Goal: Task Accomplishment & Management: Complete application form

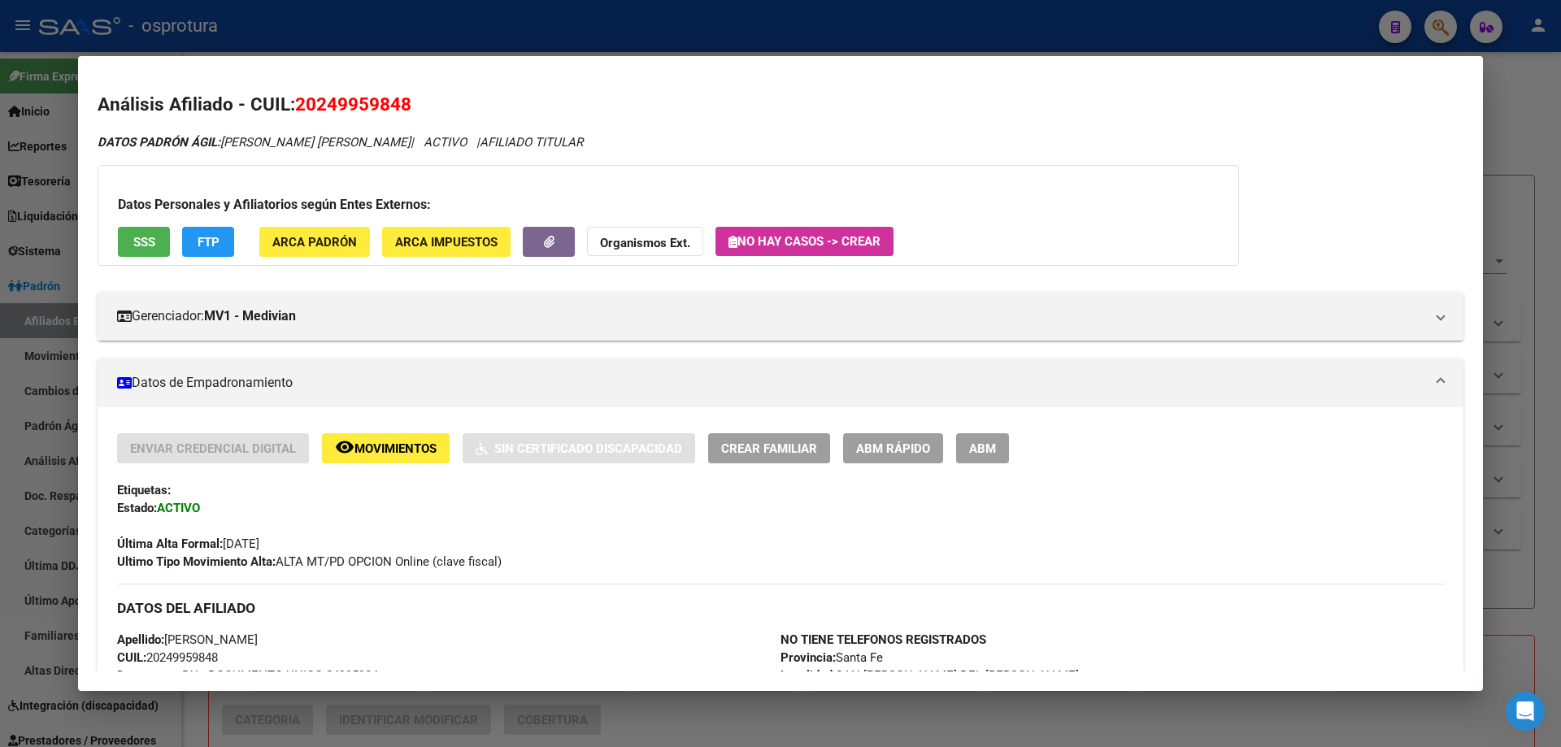
scroll to position [163, 0]
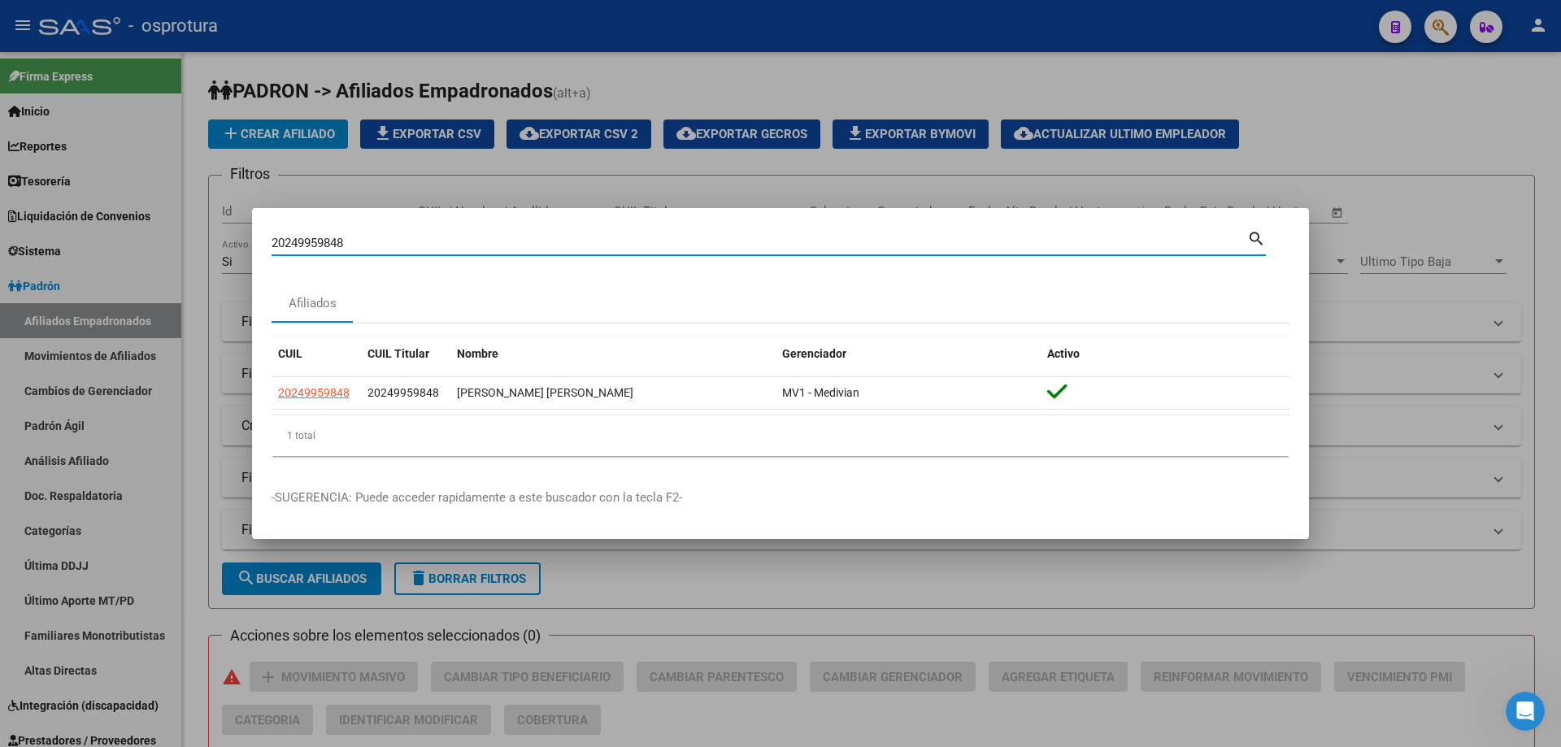
click at [463, 240] on input "20249959848" at bounding box center [759, 243] width 975 height 15
paste input "-25194953-1"
type input "20251949531"
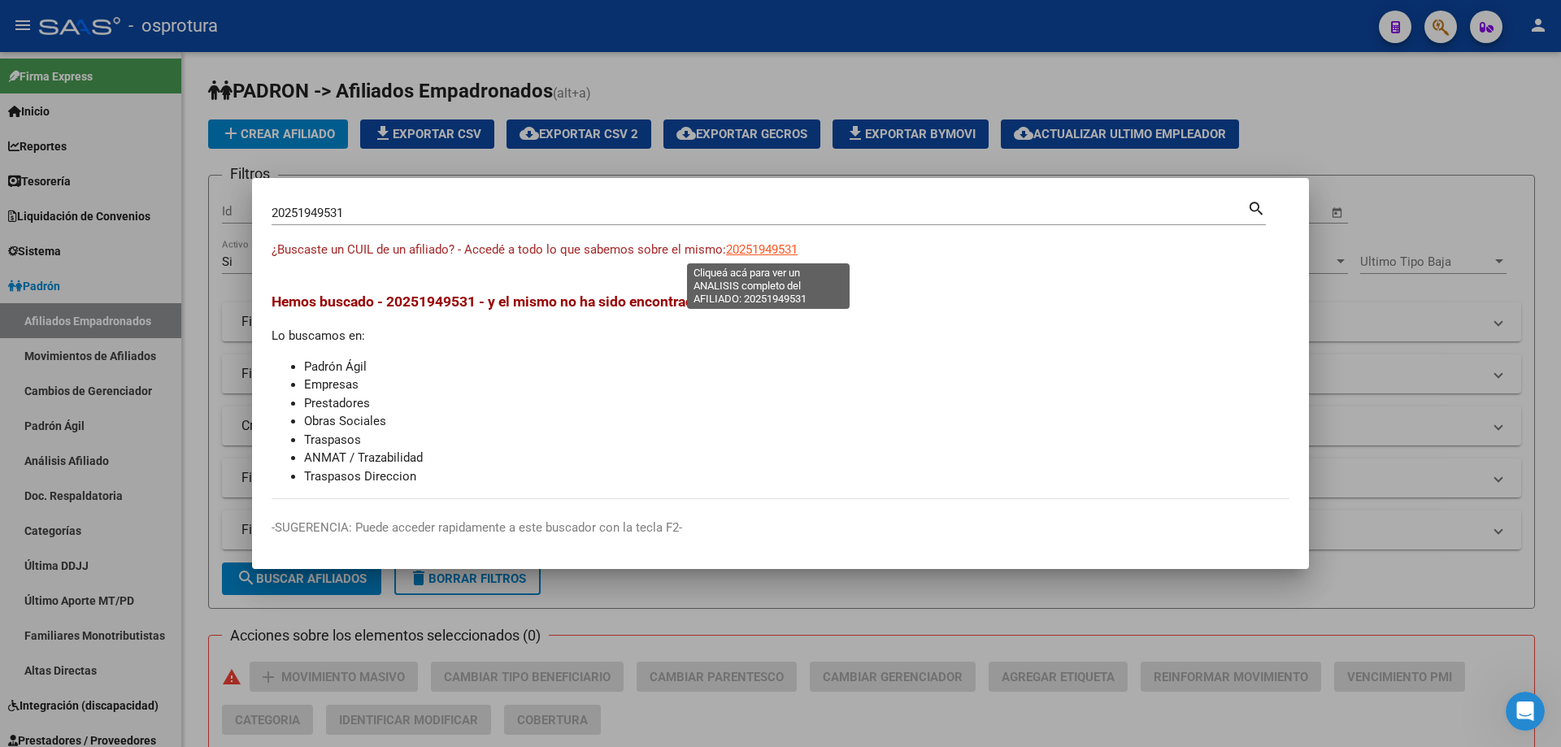
click at [780, 250] on span "20251949531" at bounding box center [762, 249] width 72 height 15
type textarea "20251949531"
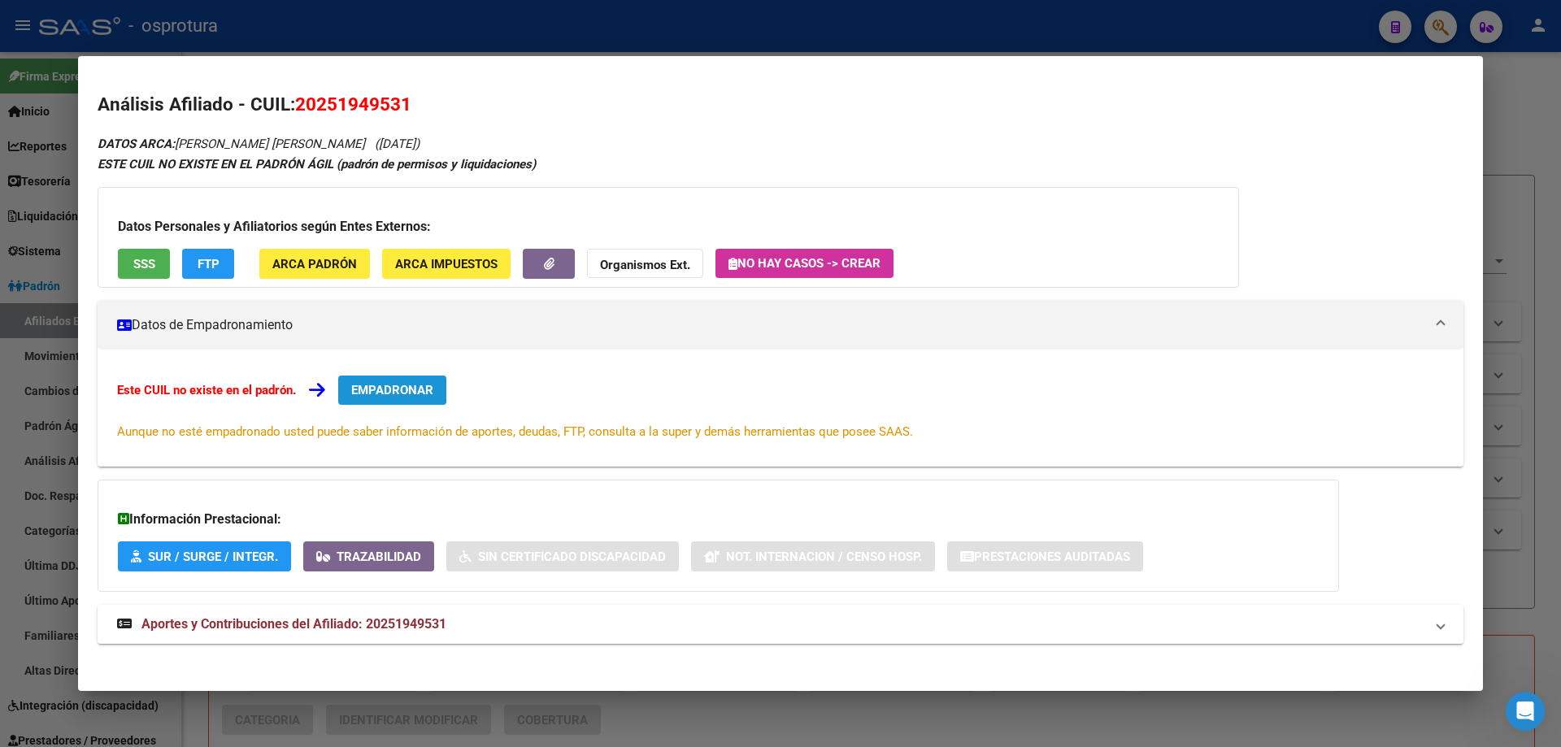
click at [417, 393] on span "EMPADRONAR" at bounding box center [392, 390] width 82 height 15
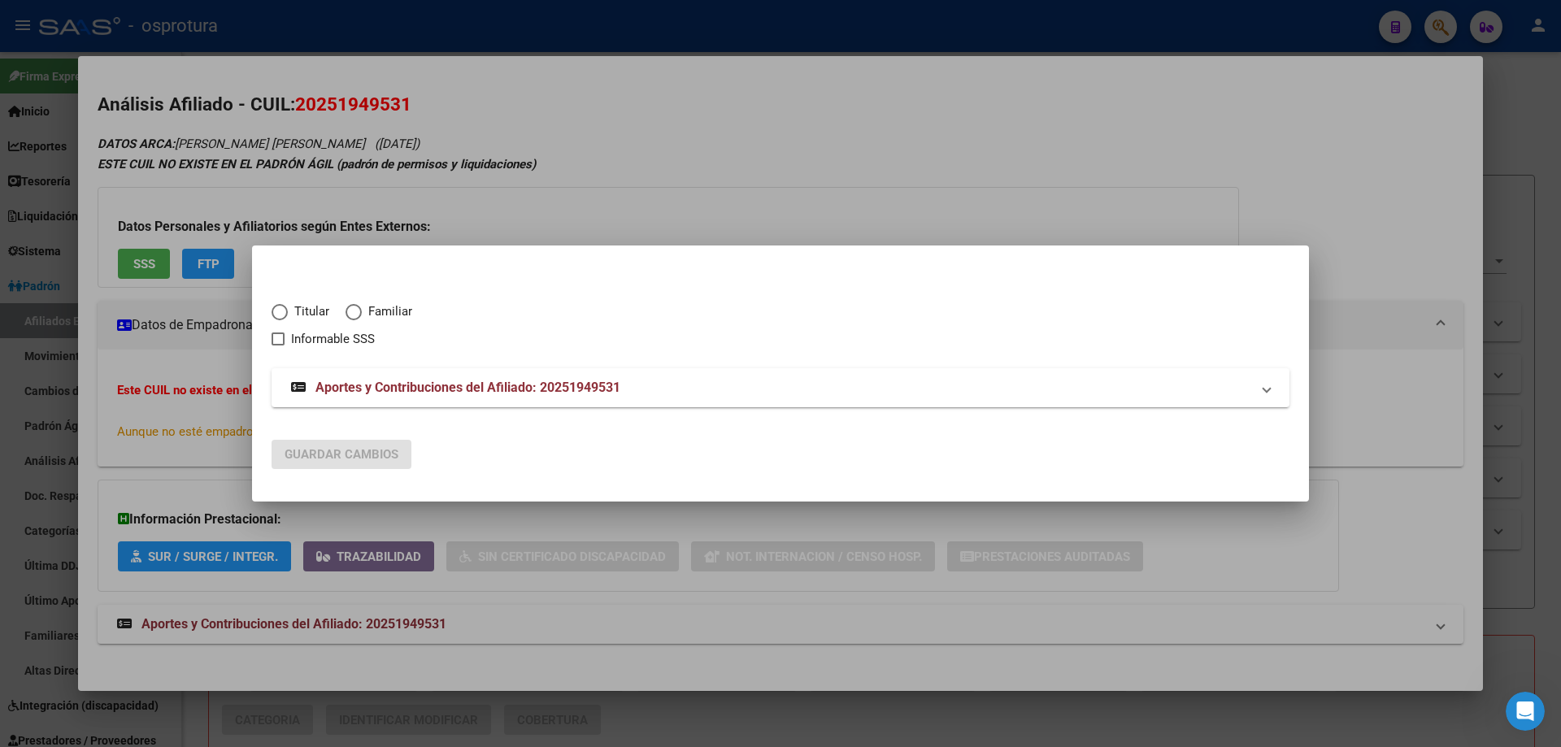
click at [278, 312] on span "Elija una opción" at bounding box center [280, 312] width 16 height 16
click at [278, 312] on input "Titular" at bounding box center [280, 312] width 16 height 16
radio input "true"
checkbox input "true"
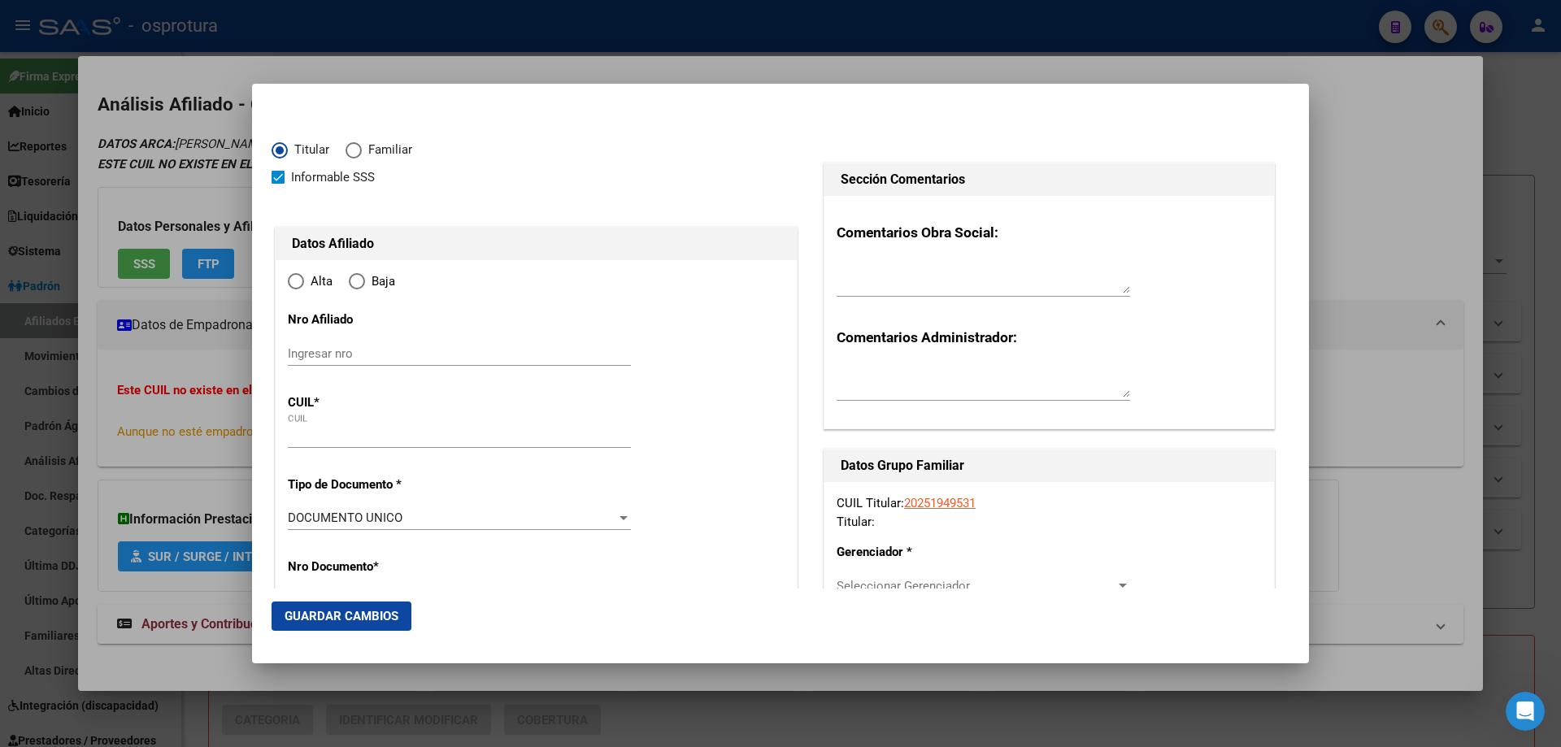
type input "20-25194953-1"
type input "25194953"
type input "UTRERA"
type input "[PERSON_NAME]"
type input "[DATE]"
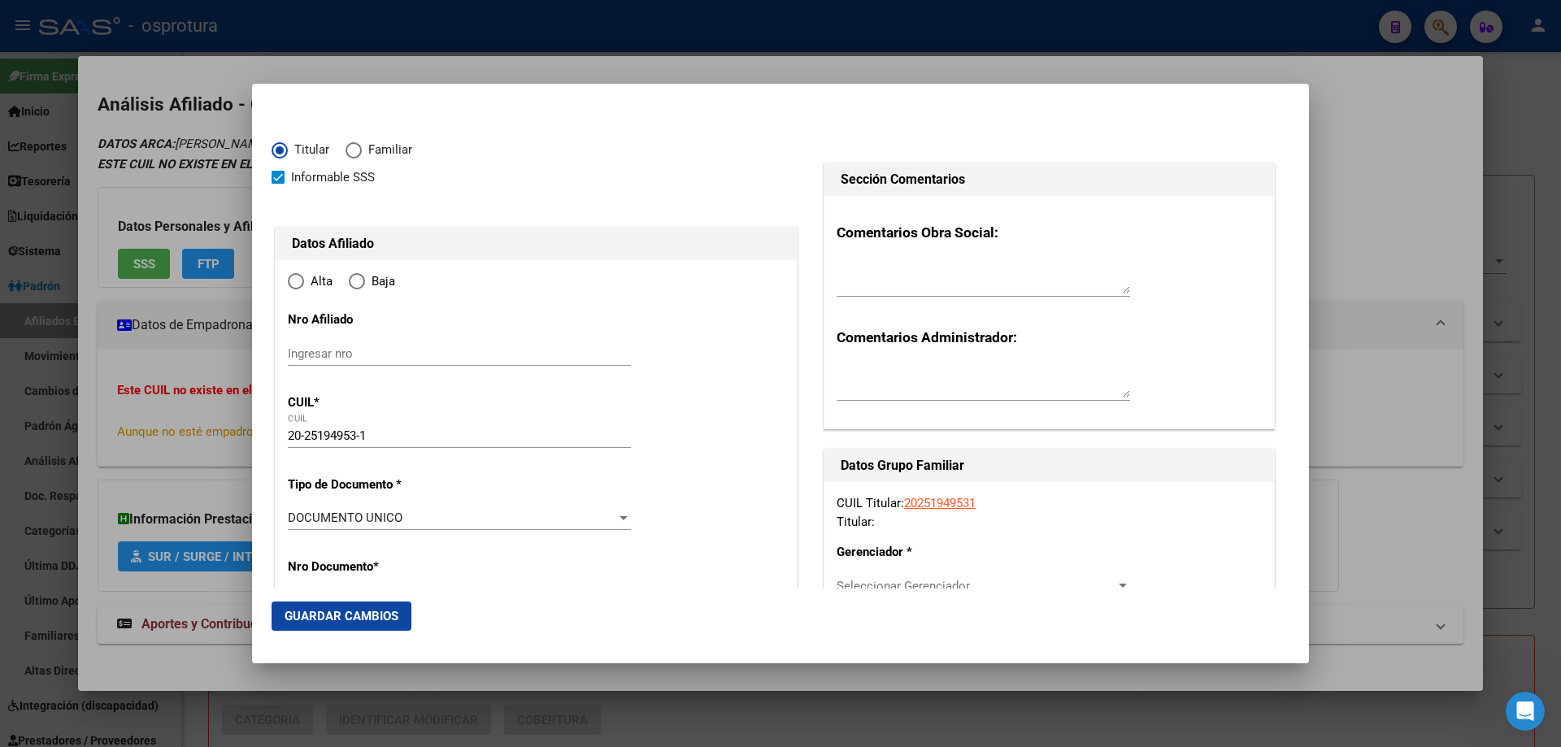
type input "CORCOVADO"
type input "9201"
type input "[PERSON_NAME]"
type input "991"
type input "CORCOVADO"
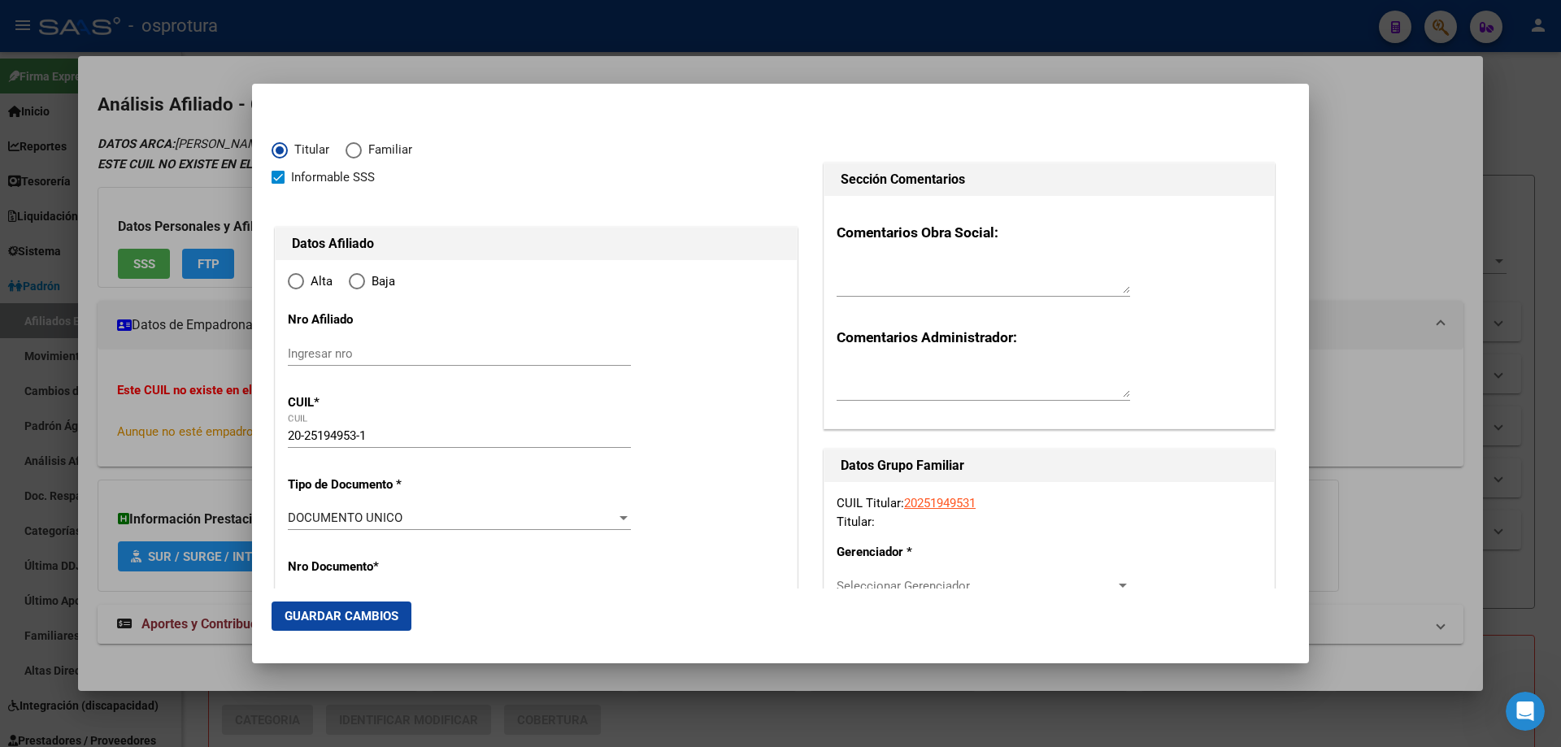
radio input "true"
click at [294, 524] on input "Ingresar fecha" at bounding box center [459, 523] width 343 height 26
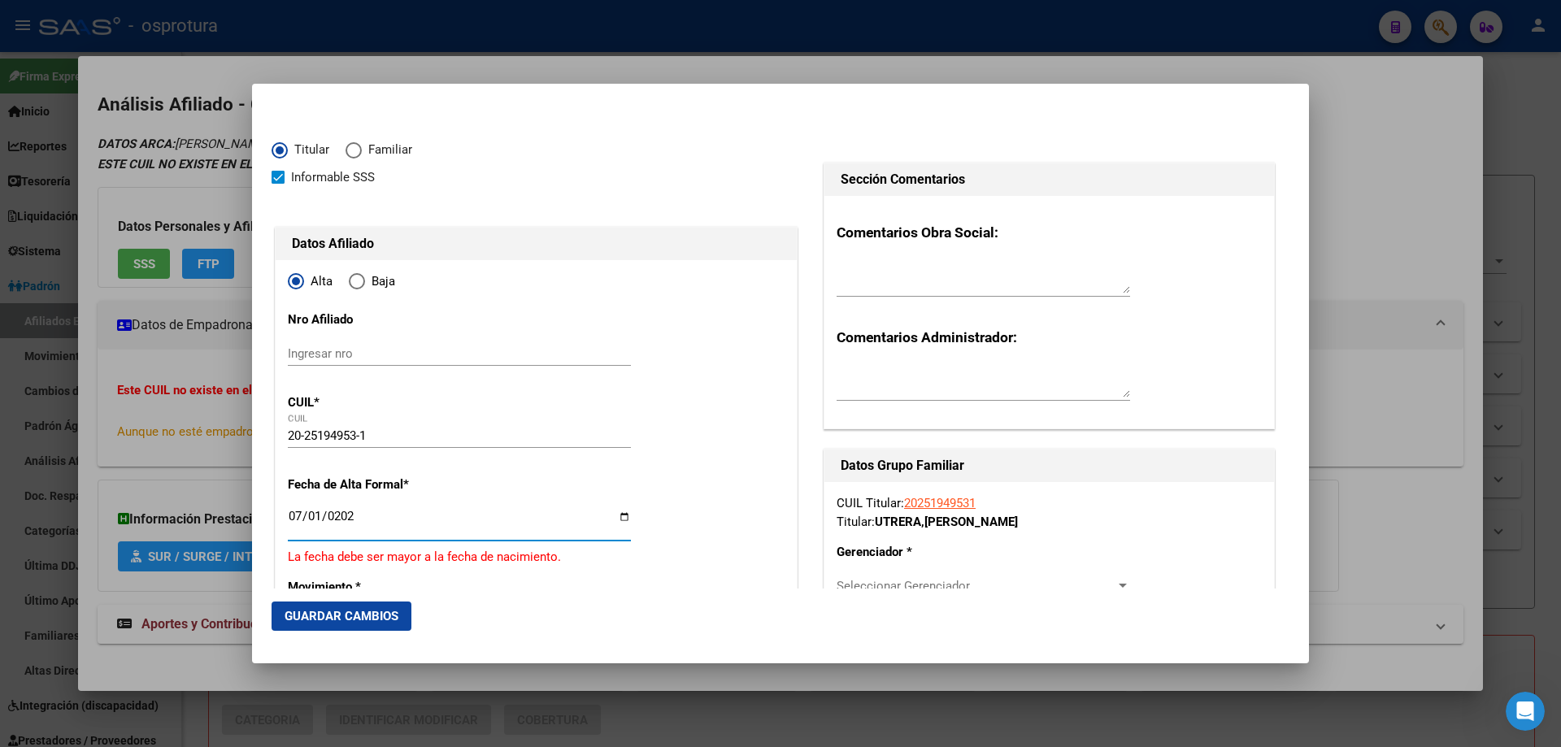
type input "[DATE]"
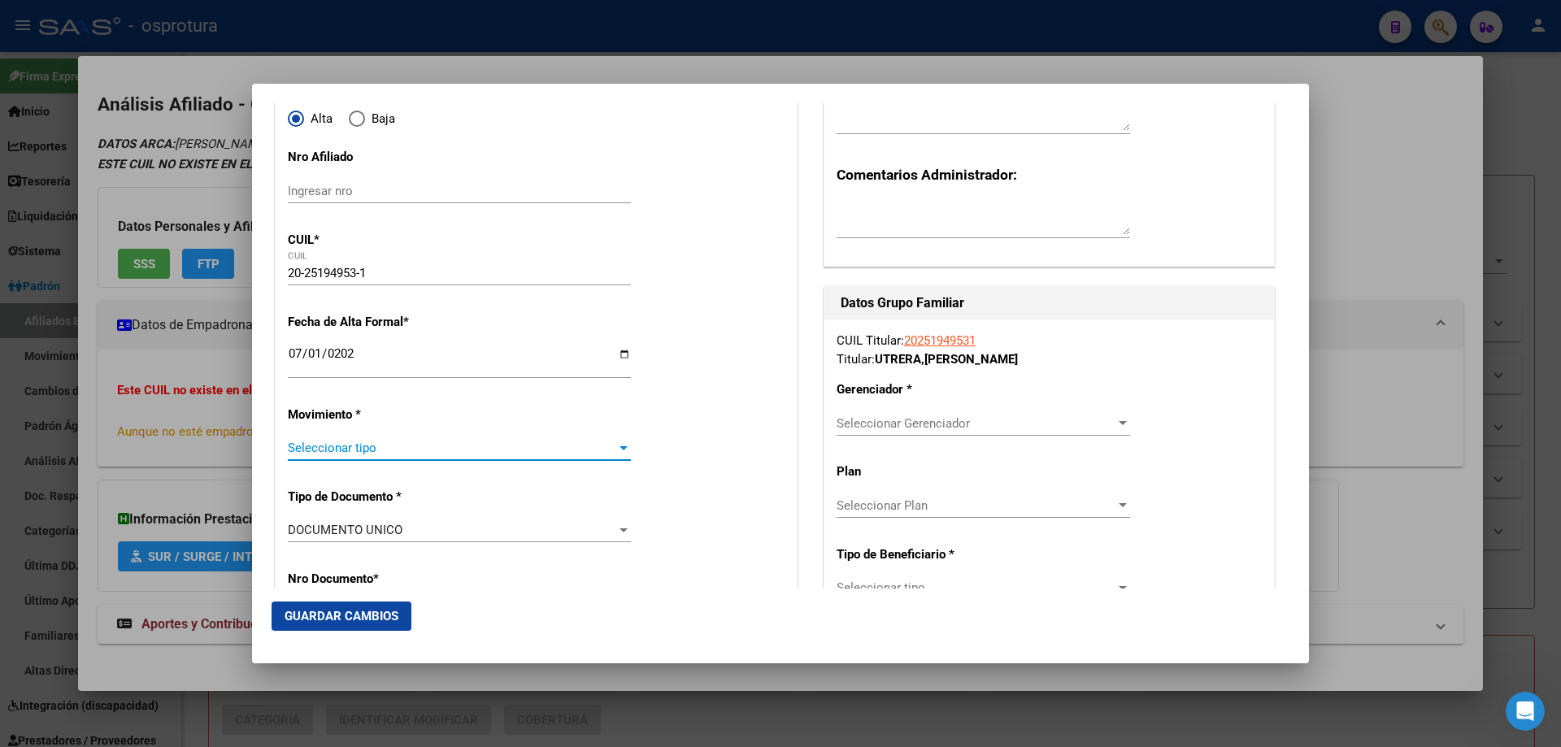
click at [327, 444] on span "Seleccionar tipo" at bounding box center [452, 448] width 328 height 15
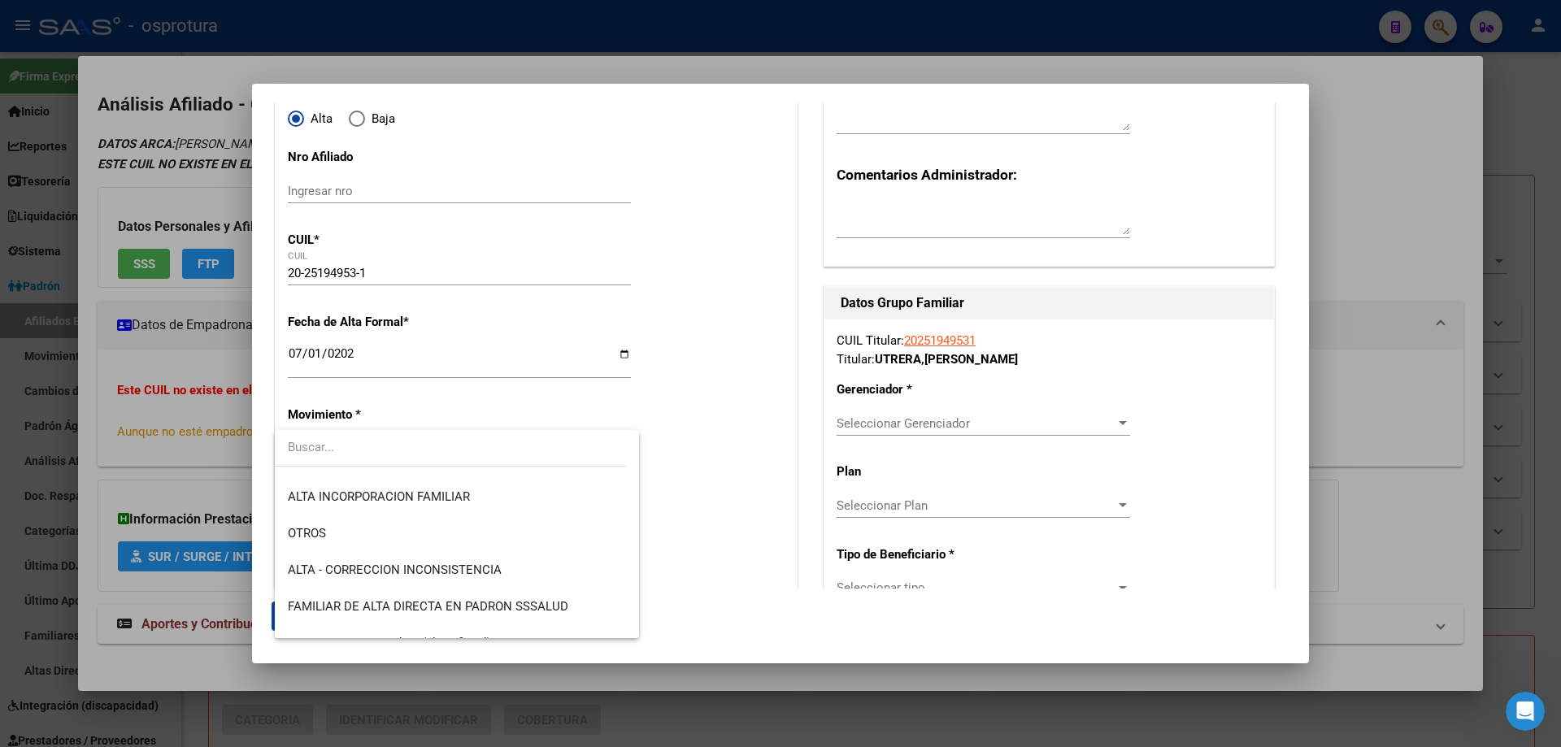
scroll to position [325, 0]
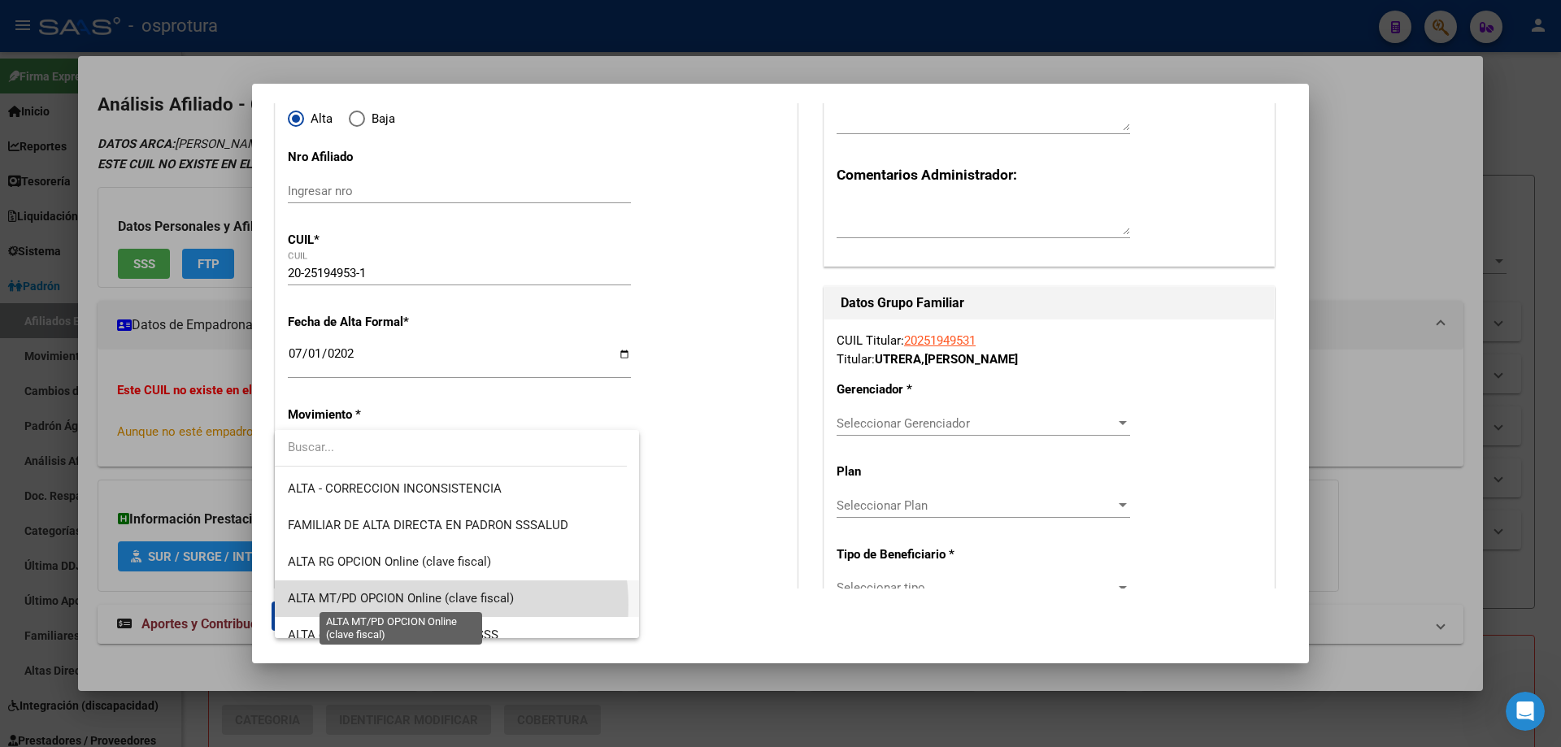
click at [422, 605] on span "ALTA MT/PD OPCION Online (clave fiscal)" at bounding box center [401, 598] width 226 height 15
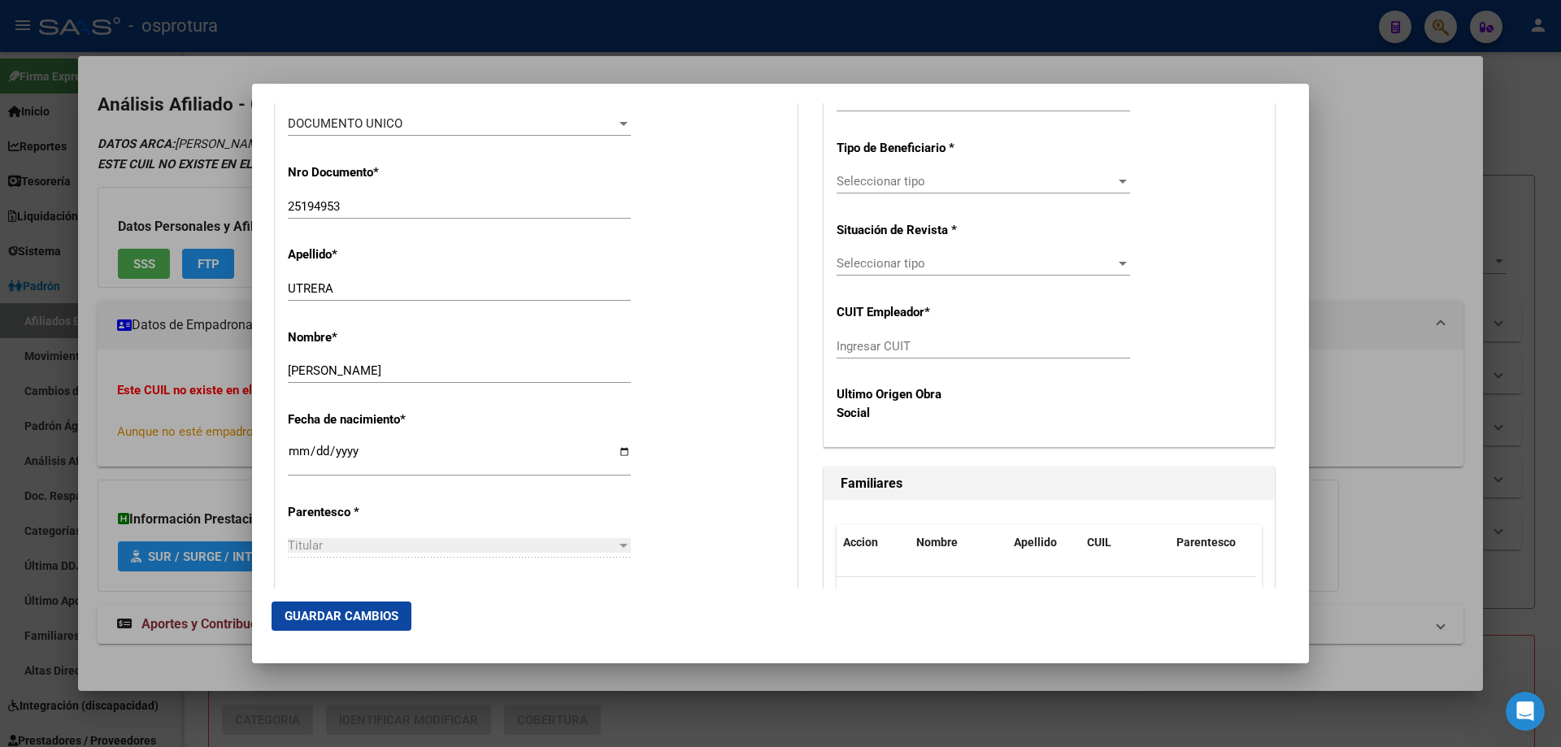
scroll to position [650, 0]
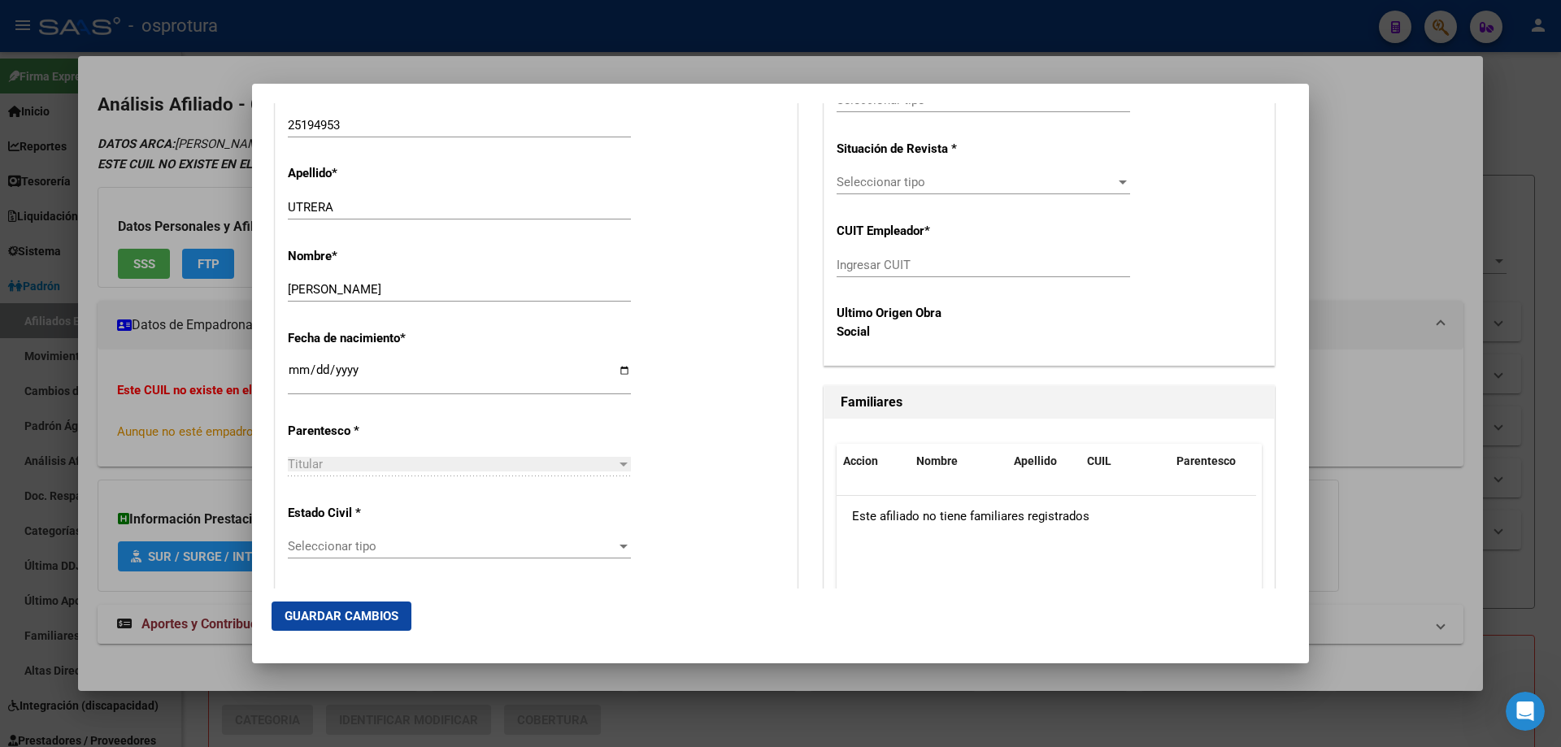
click at [408, 551] on span "Seleccionar tipo" at bounding box center [452, 546] width 328 height 15
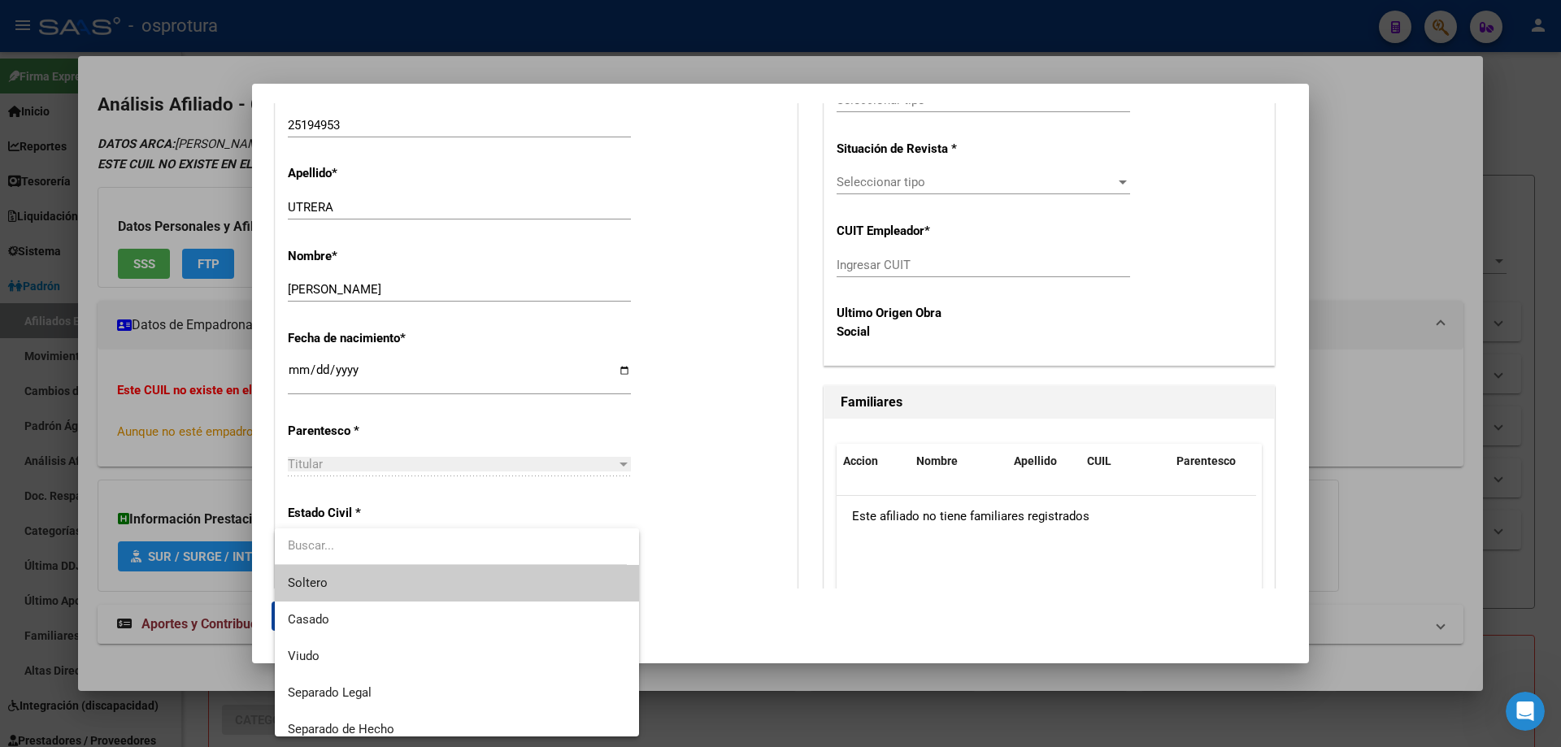
click at [408, 592] on span "Soltero" at bounding box center [457, 583] width 338 height 37
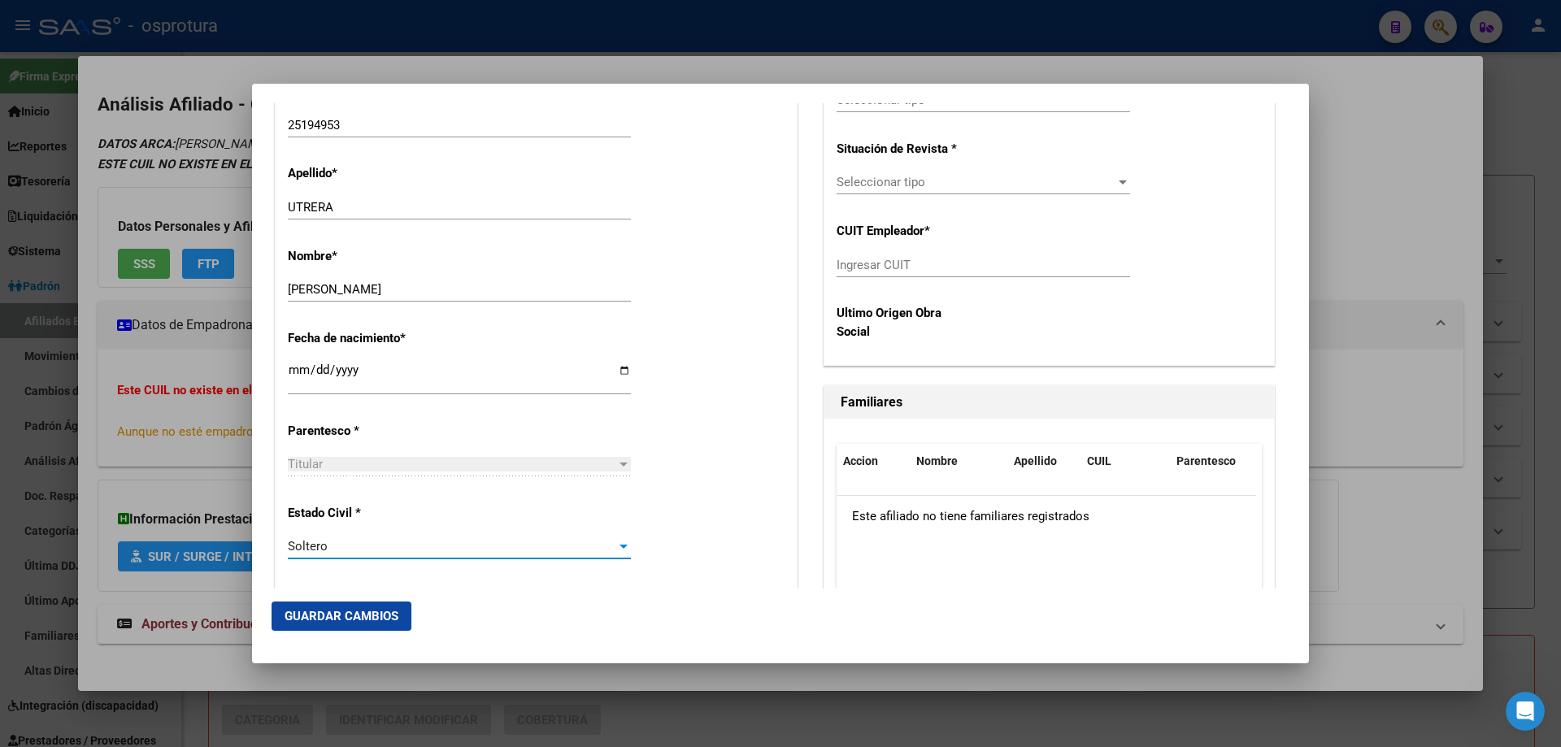
scroll to position [325, 0]
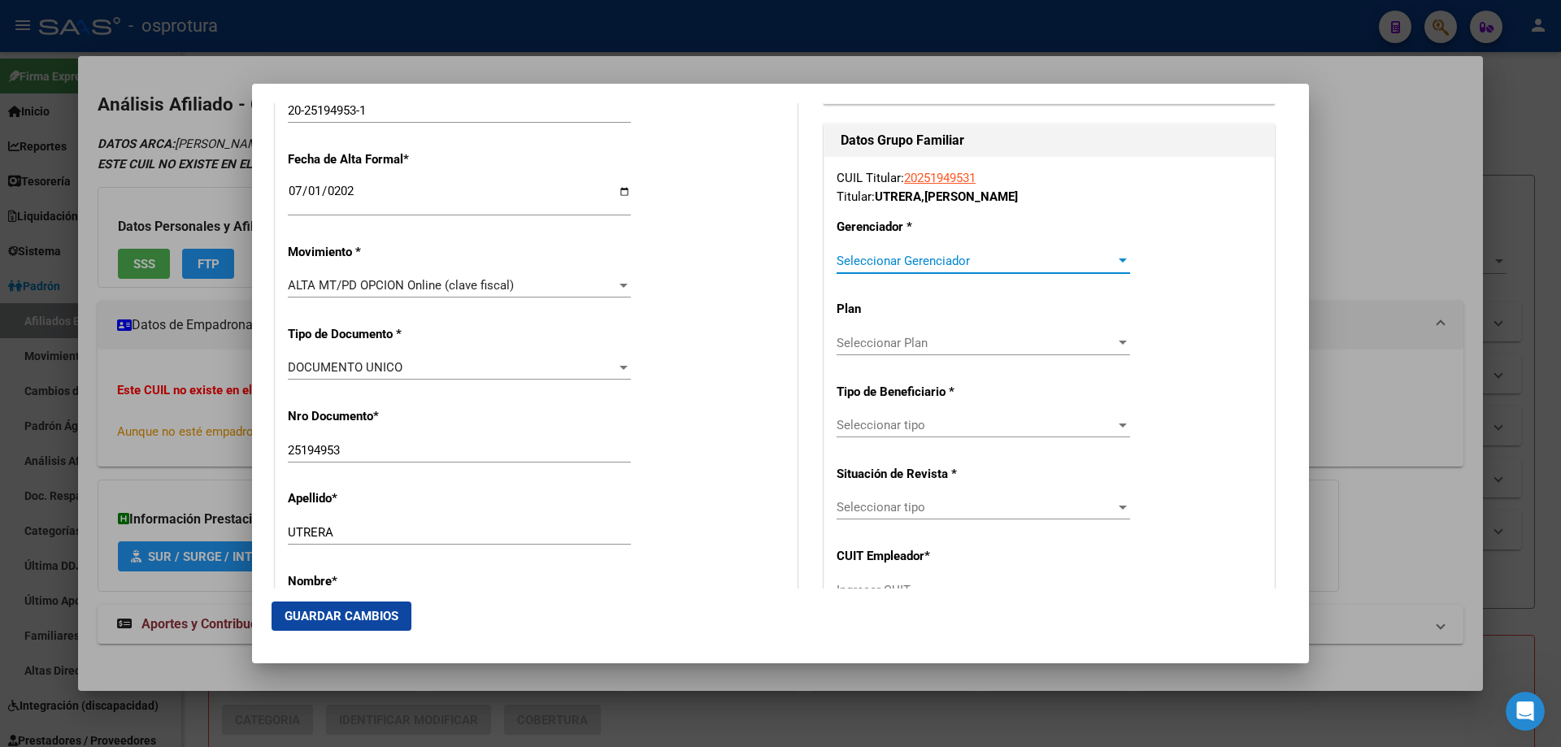
click at [891, 259] on span "Seleccionar Gerenciador" at bounding box center [975, 261] width 279 height 15
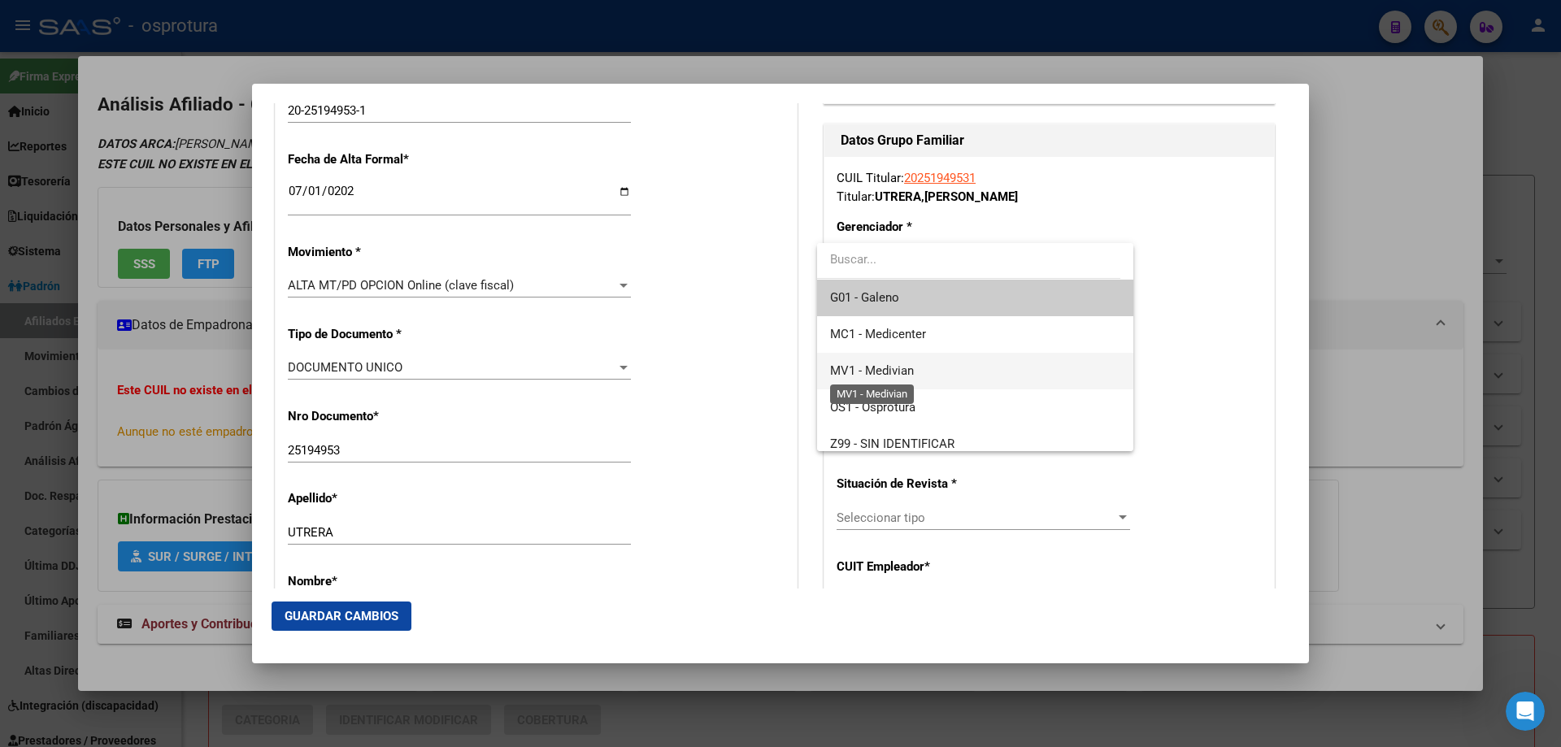
click at [912, 372] on span "MV1 - Medivian" at bounding box center [872, 370] width 84 height 15
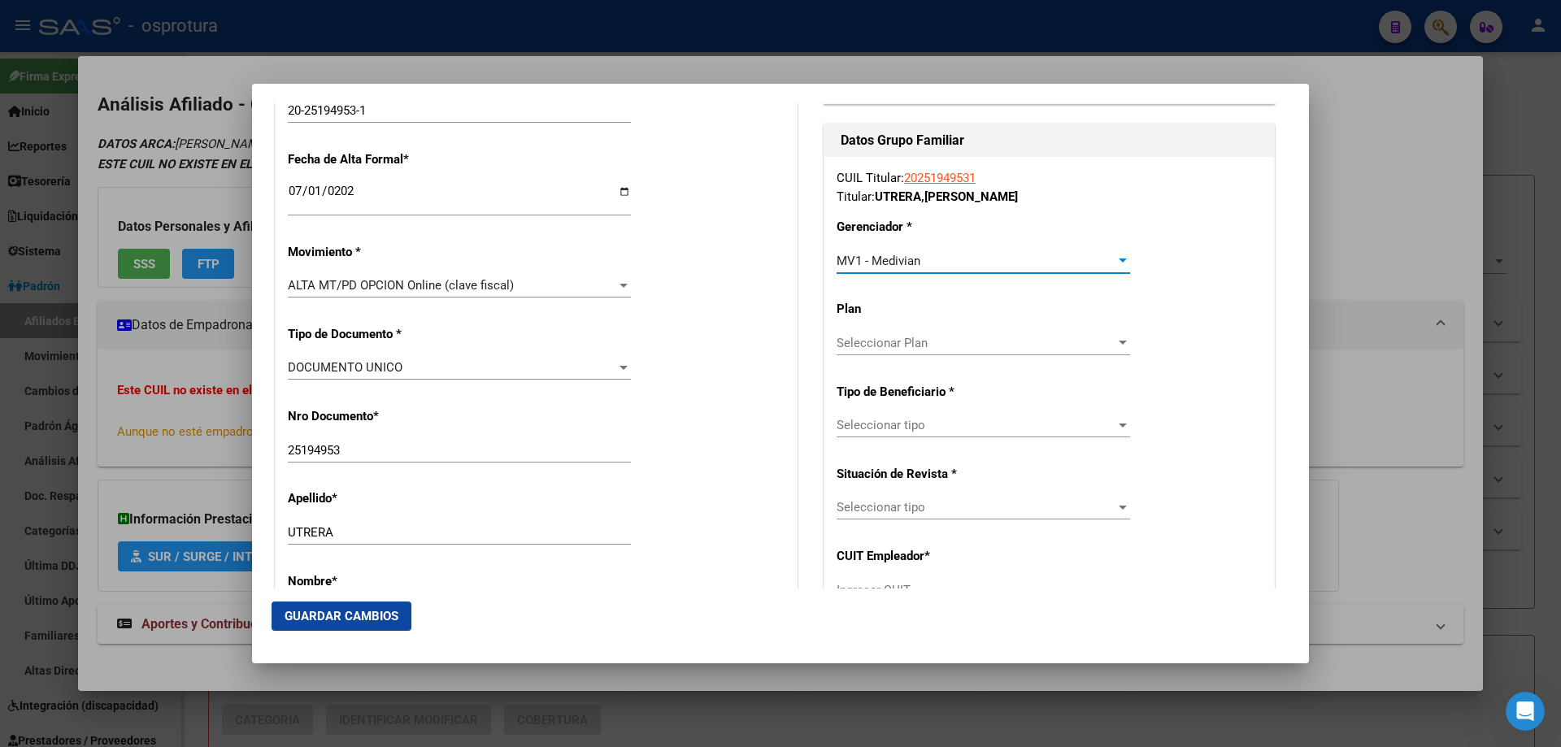
click at [914, 432] on span "Seleccionar tipo" at bounding box center [975, 425] width 279 height 15
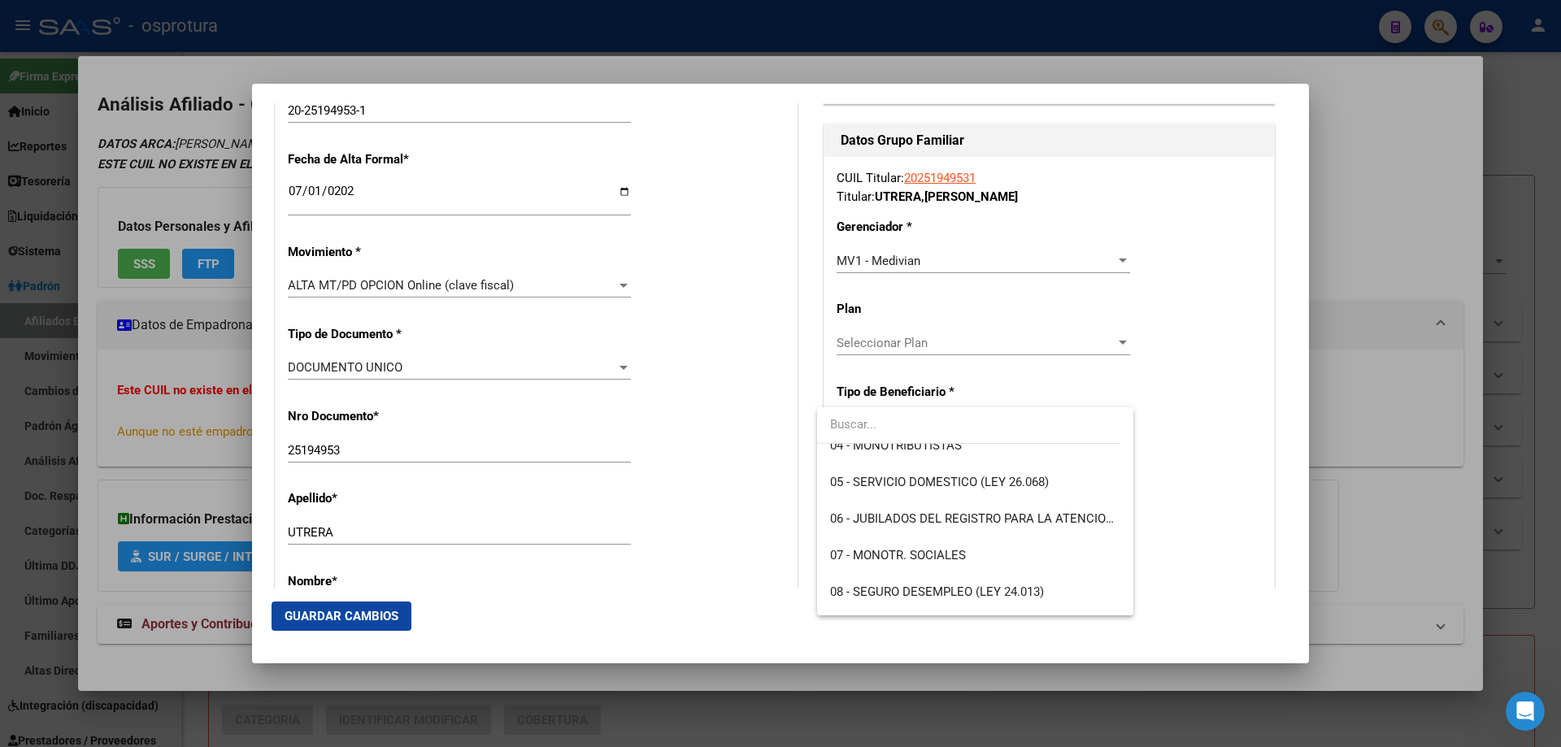
scroll to position [244, 0]
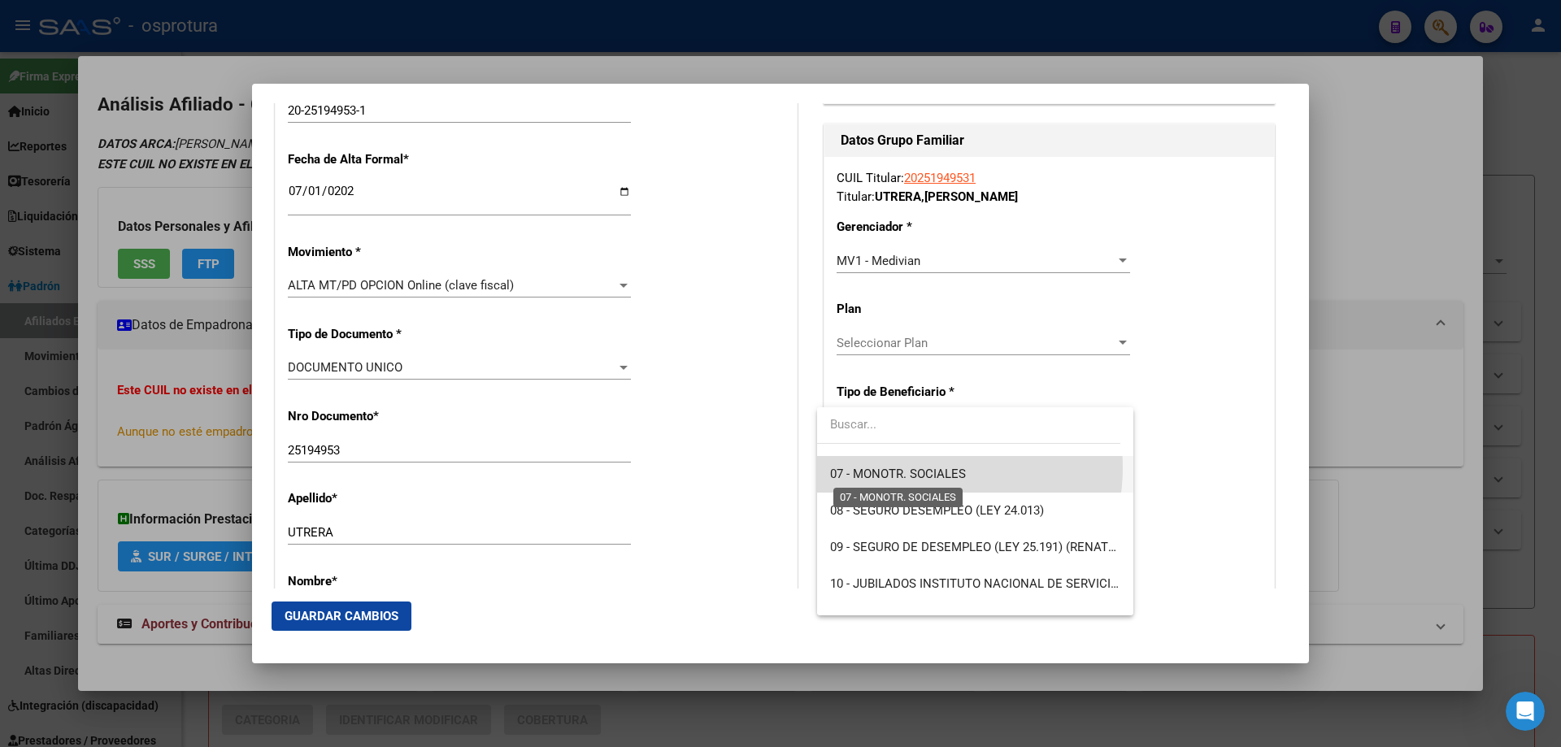
click at [923, 467] on span "07 - MONOTR. SOCIALES" at bounding box center [898, 474] width 136 height 15
type input "20-25194953-1"
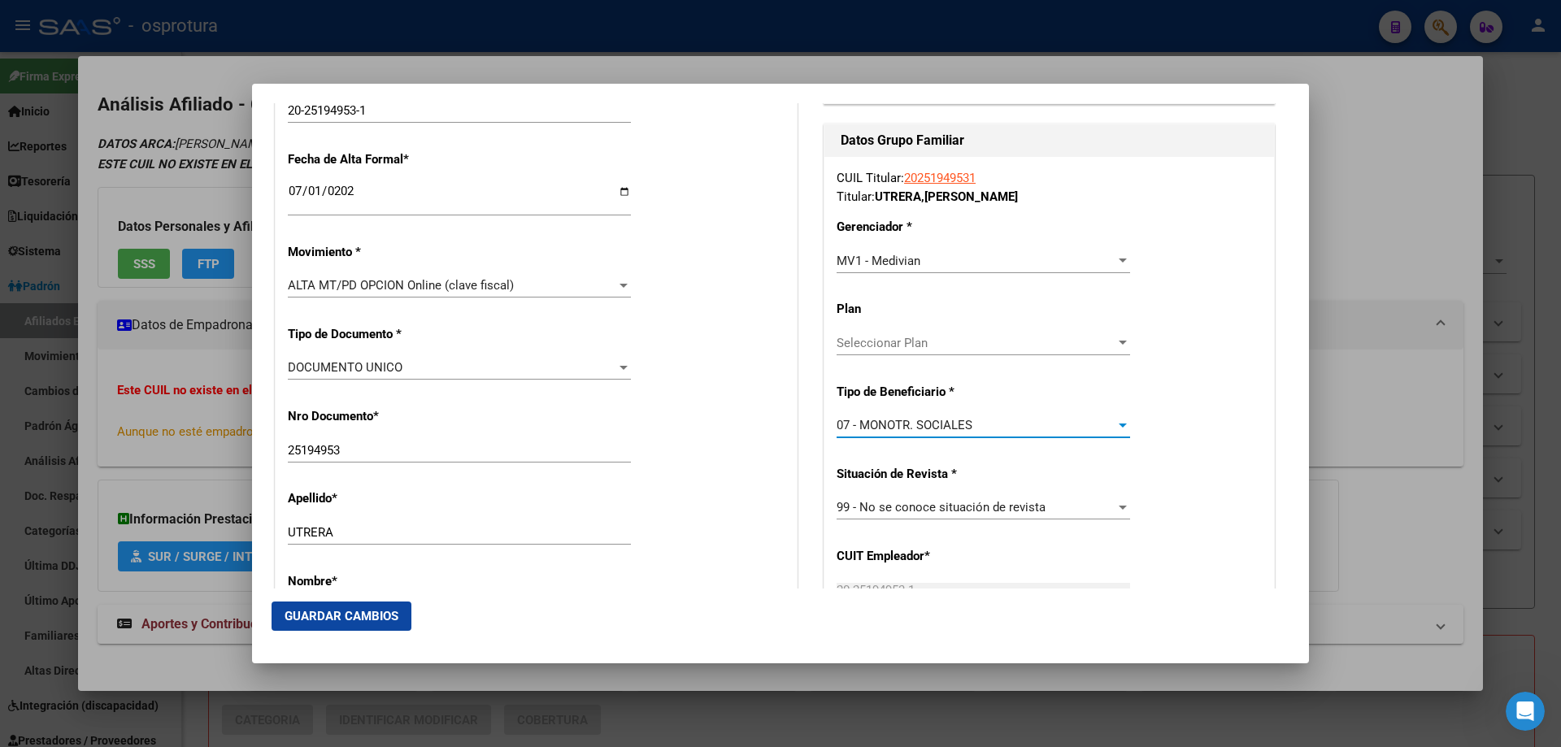
click at [345, 619] on span "Guardar Cambios" at bounding box center [342, 616] width 114 height 15
